Goal: Transaction & Acquisition: Subscribe to service/newsletter

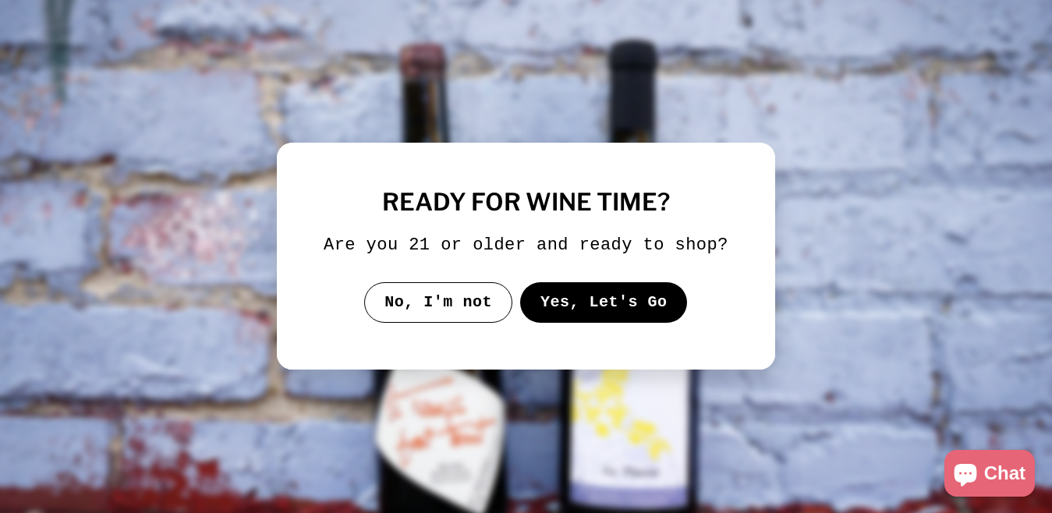
click at [661, 320] on button "Yes, Let's Go" at bounding box center [604, 302] width 168 height 41
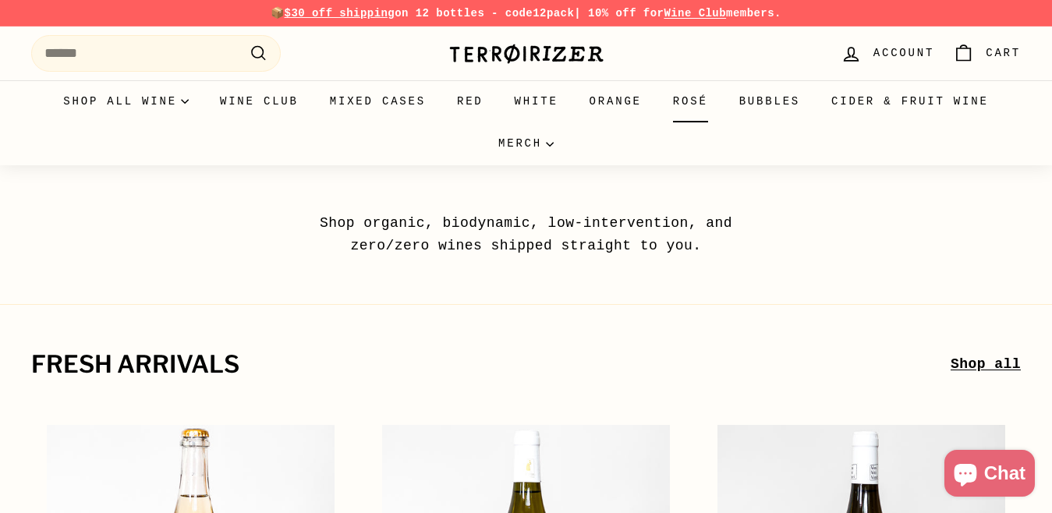
drag, startPoint x: 879, startPoint y: 45, endPoint x: 690, endPoint y: 87, distance: 193.3
click at [878, 45] on span "Account" at bounding box center [903, 52] width 61 height 17
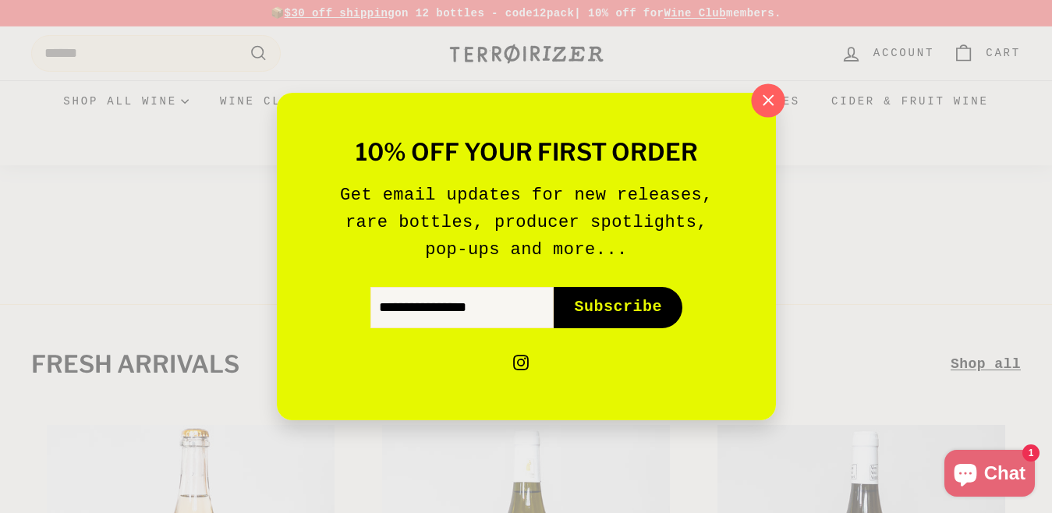
click at [755, 101] on icon "button" at bounding box center [766, 100] width 23 height 23
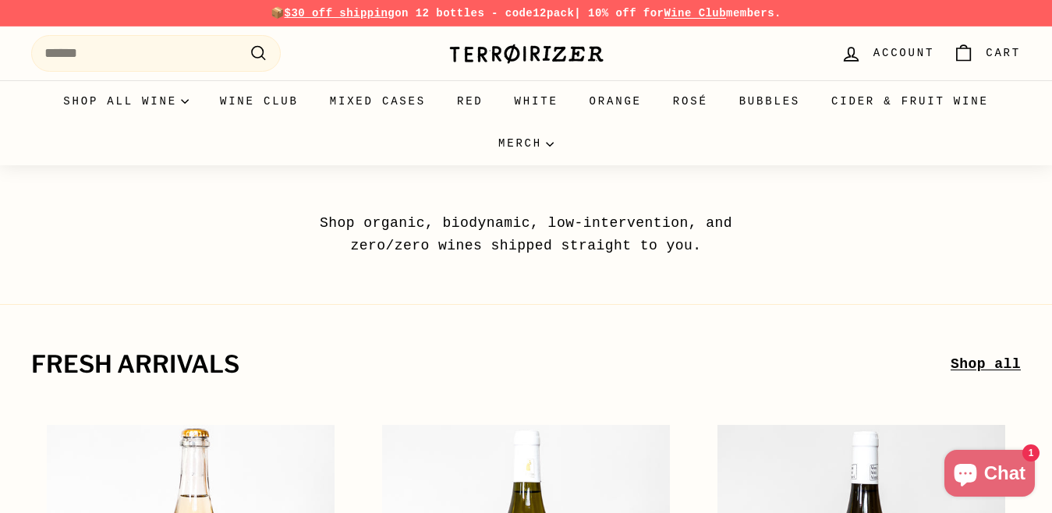
click at [886, 53] on span "Account" at bounding box center [903, 52] width 61 height 17
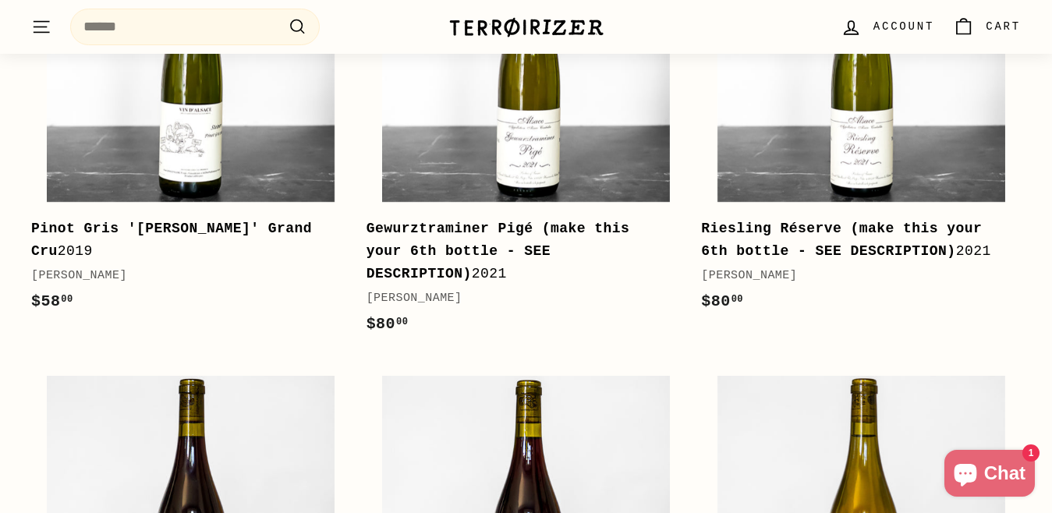
scroll to position [1086, 0]
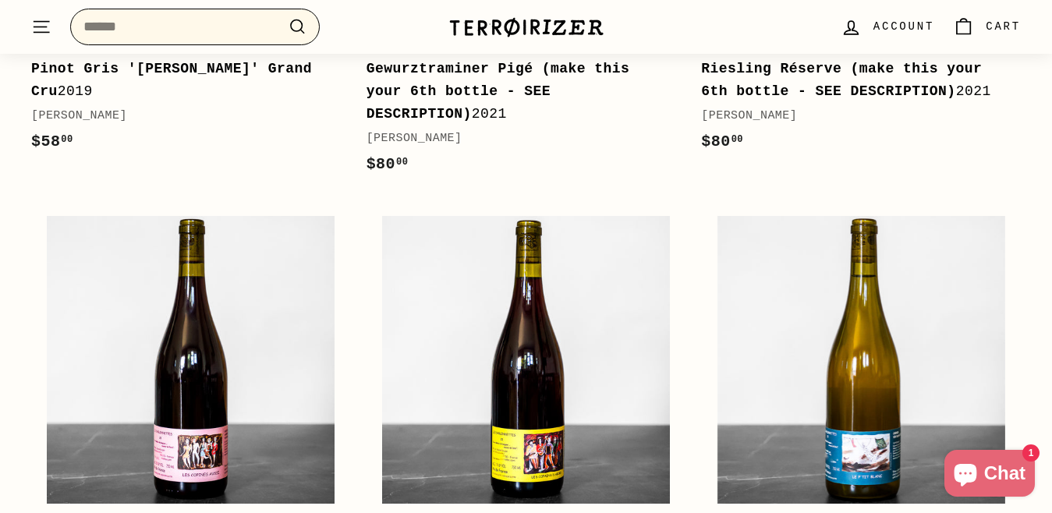
click at [161, 32] on input "Search" at bounding box center [194, 27] width 249 height 37
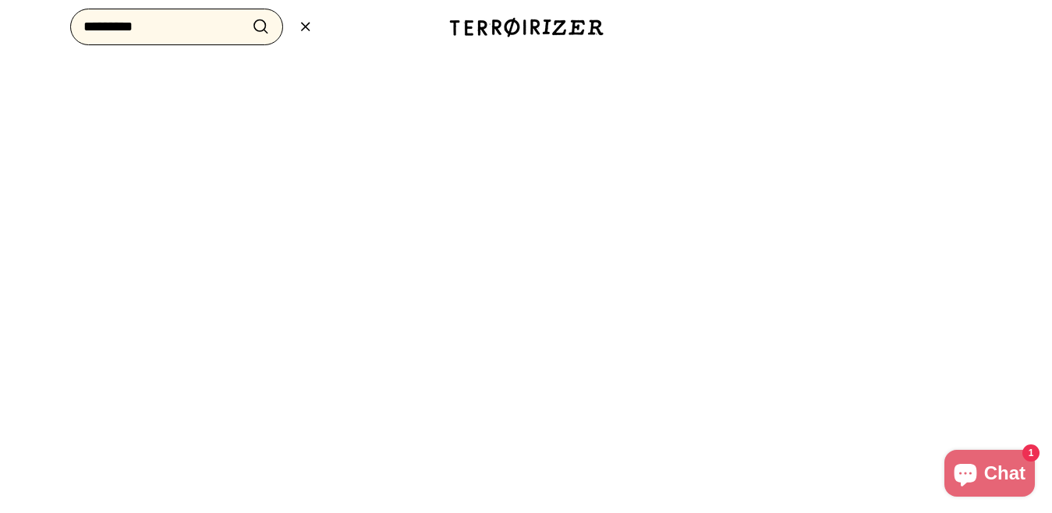
type input "*********"
click at [246, 15] on button ".cls-1{fill:none;stroke:#000;stroke-miterlimit:10;stroke-width:2px} Search" at bounding box center [260, 27] width 29 height 24
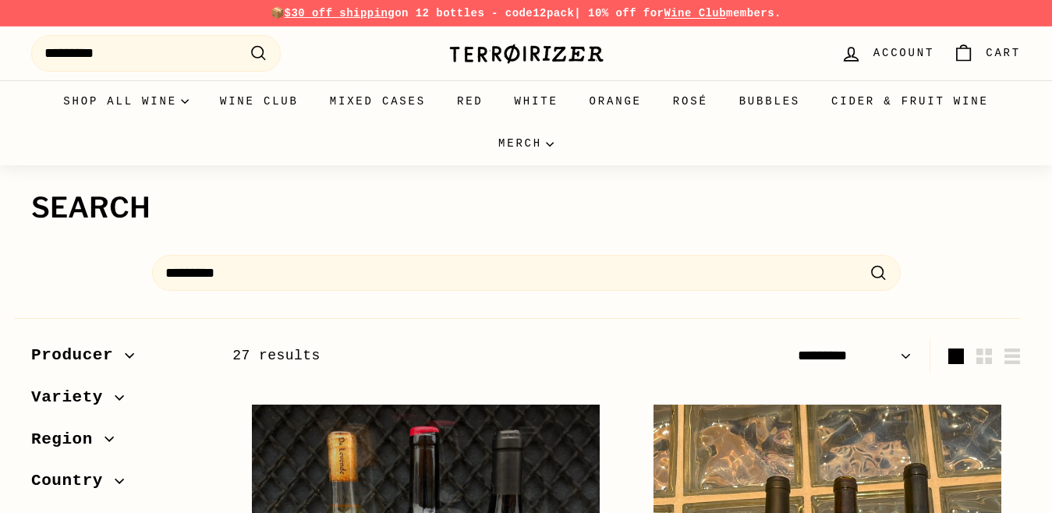
select select "*********"
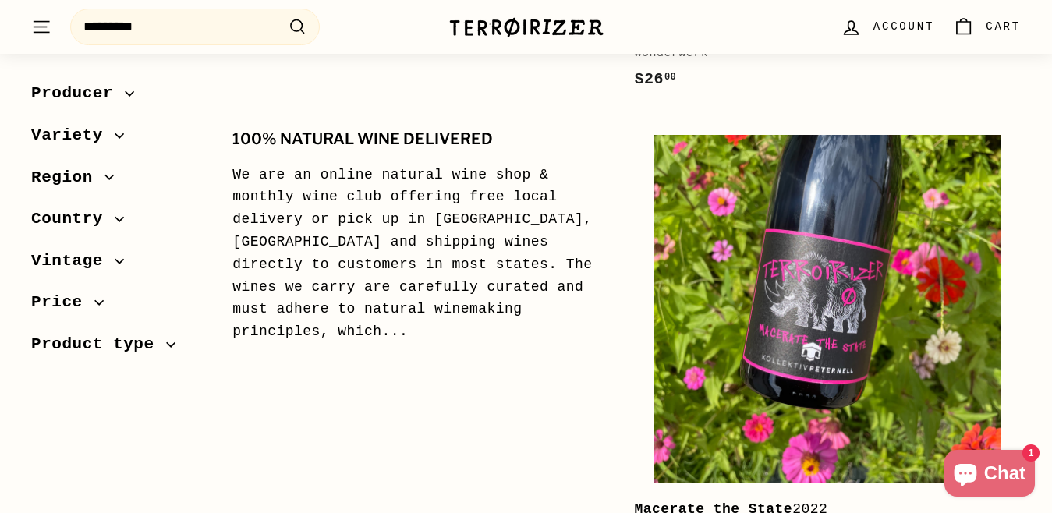
scroll to position [1292, 0]
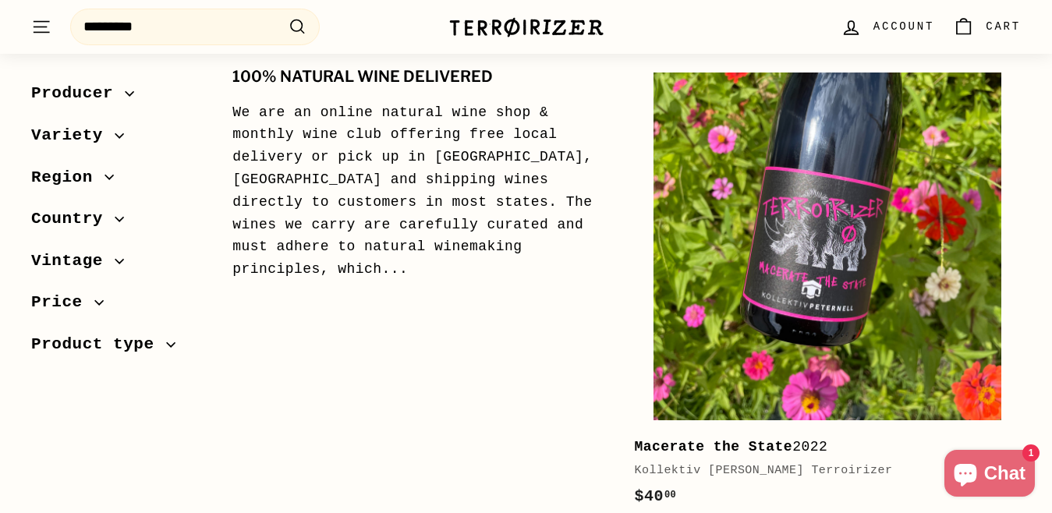
click at [291, 299] on div "100% Natural Wine Delivered We are an online natural wine shop & monthly wine c…" at bounding box center [425, 289] width 386 height 472
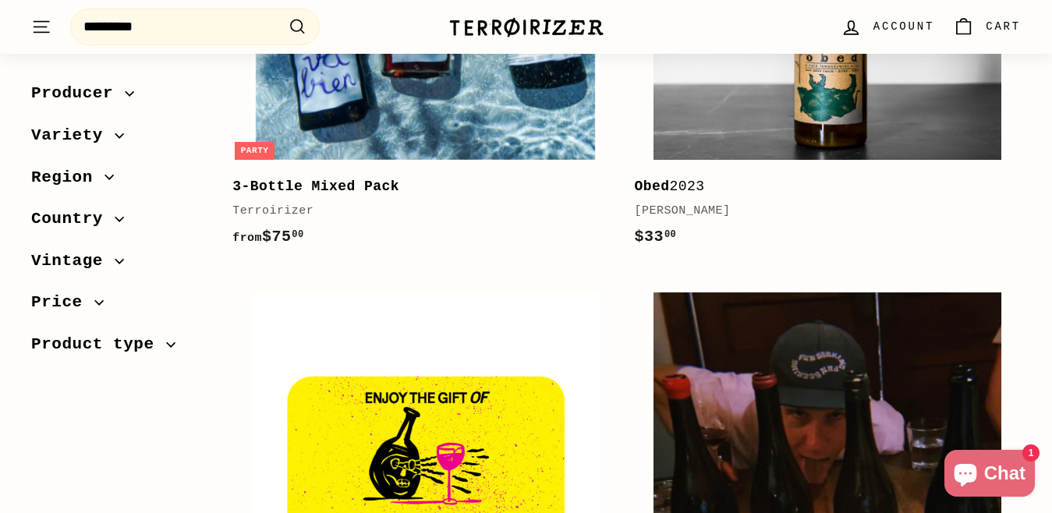
scroll to position [2029, 0]
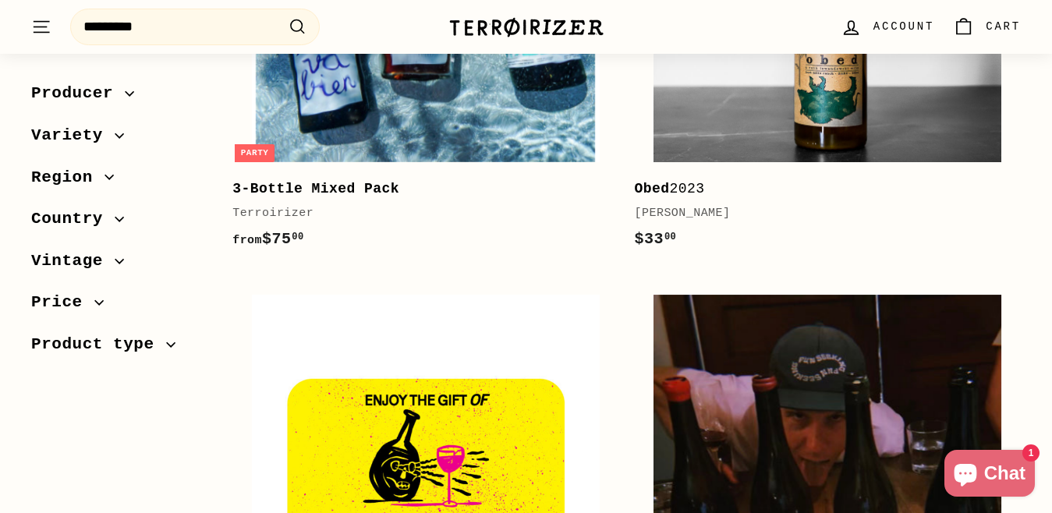
click at [324, 198] on div "3-Bottle Mixed Pack" at bounding box center [417, 189] width 370 height 23
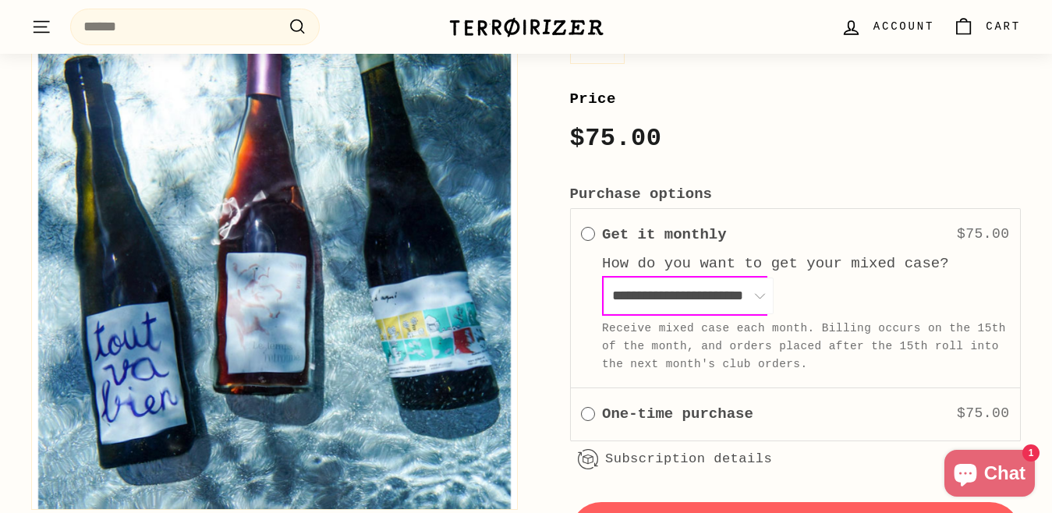
scroll to position [785, 0]
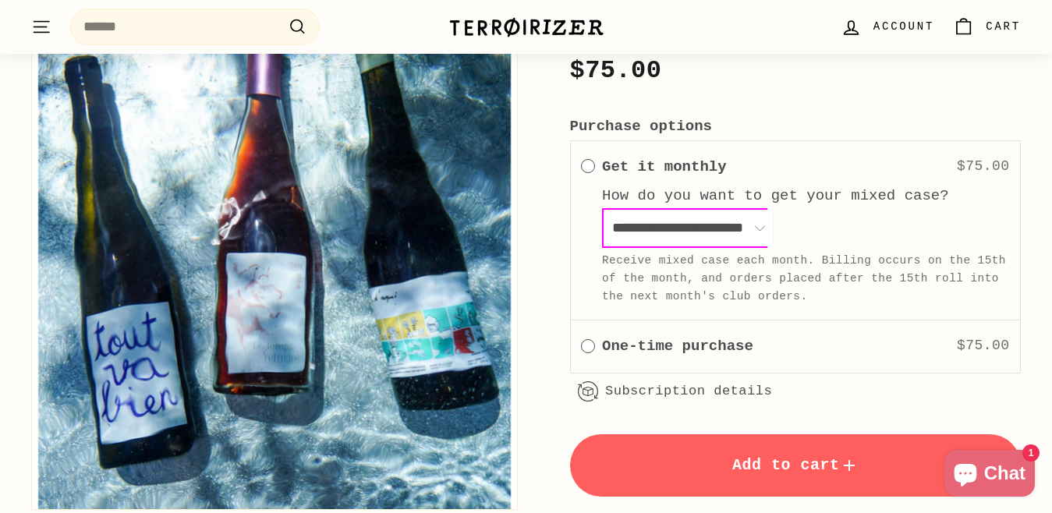
click at [631, 386] on link "Subscription details" at bounding box center [688, 391] width 167 height 15
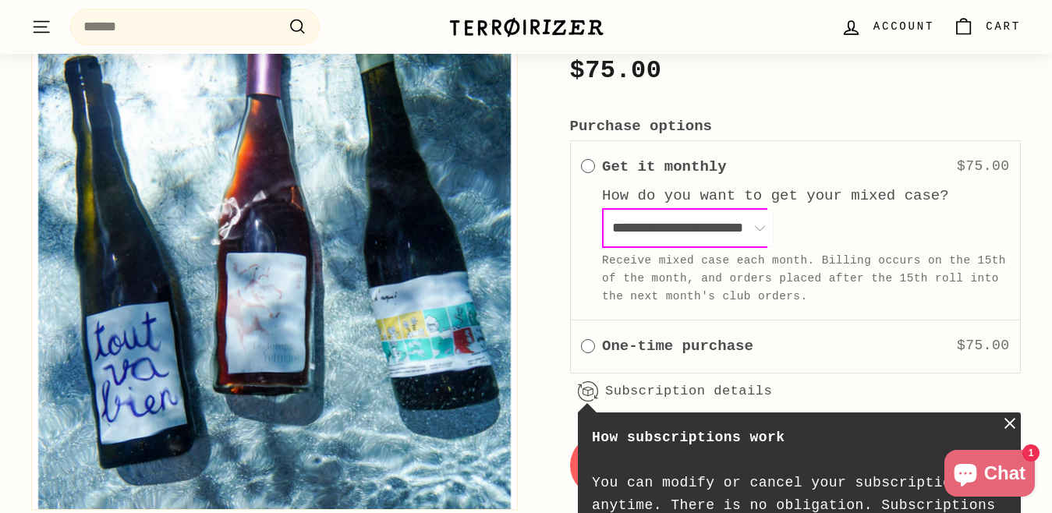
click at [890, 33] on span "Account" at bounding box center [903, 26] width 61 height 17
